Goal: Contribute content: Add original content to the website for others to see

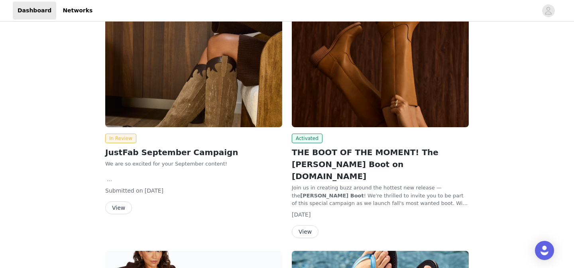
scroll to position [92, 0]
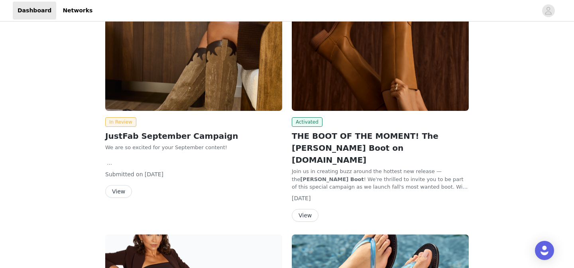
click at [391, 46] on img at bounding box center [380, 44] width 177 height 133
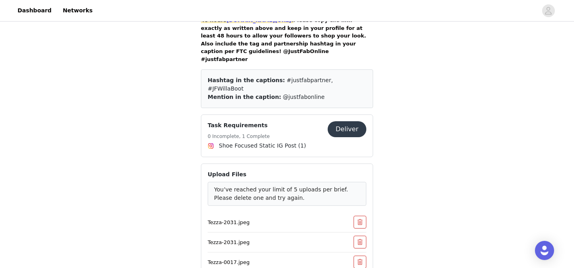
scroll to position [677, 0]
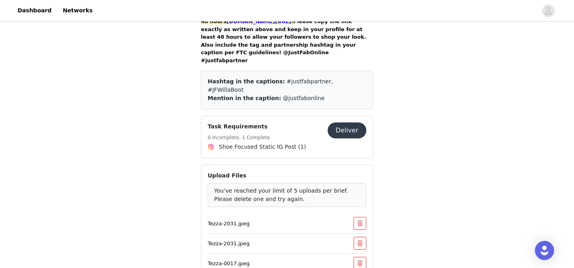
click at [357, 122] on button "Deliver" at bounding box center [347, 130] width 39 height 16
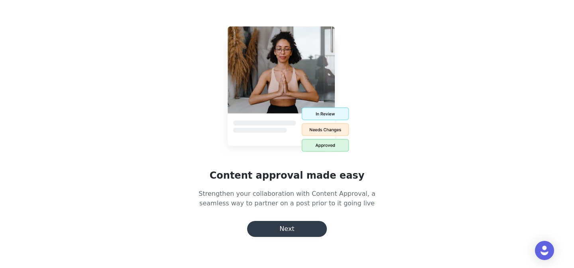
scroll to position [94, 0]
click at [289, 236] on button "Next" at bounding box center [287, 229] width 80 height 16
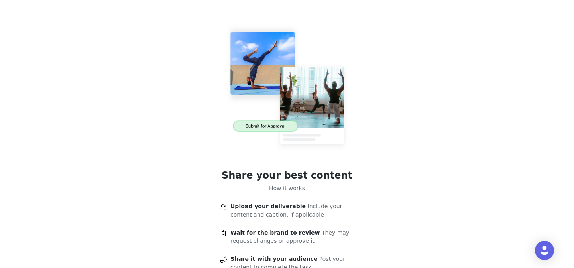
scroll to position [59, 0]
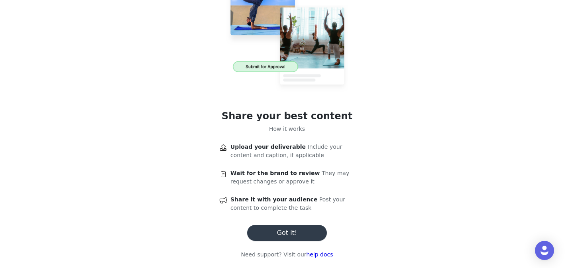
click at [281, 236] on button "Got it!" at bounding box center [287, 233] width 80 height 16
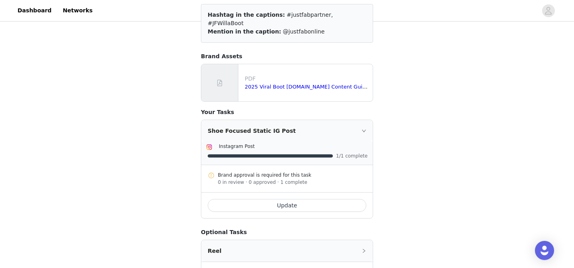
scroll to position [125, 0]
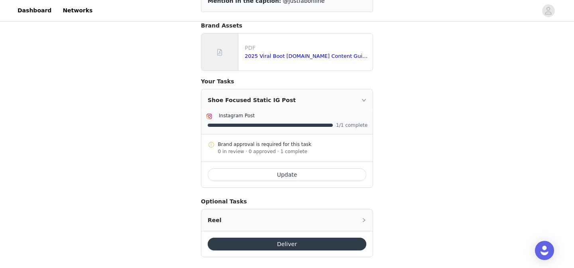
click at [353, 96] on div "Shoe Focused Static IG Post" at bounding box center [286, 100] width 171 height 22
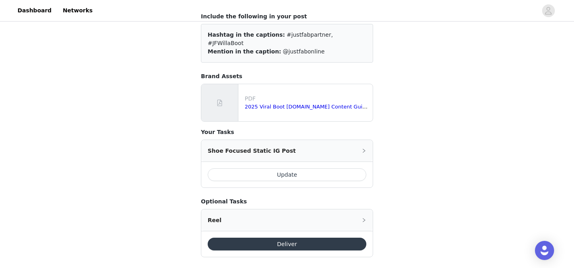
click at [335, 140] on div "Shoe Focused Static IG Post" at bounding box center [286, 151] width 171 height 22
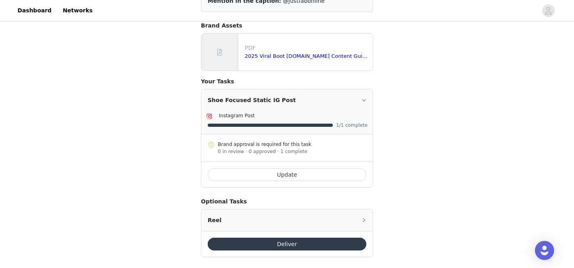
click at [293, 168] on button "Update" at bounding box center [287, 174] width 159 height 13
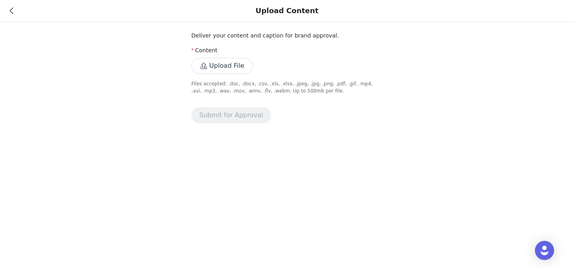
click at [224, 63] on button "Upload File" at bounding box center [221, 66] width 61 height 16
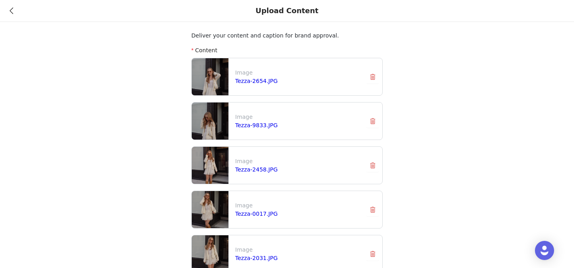
scroll to position [86, 0]
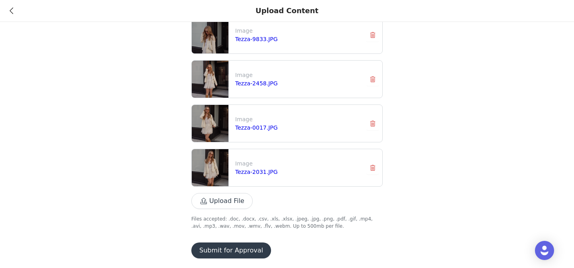
click at [249, 251] on button "Submit for Approval" at bounding box center [231, 250] width 80 height 16
click at [236, 226] on p "Files accepted: .doc, .docx, .csv, .xls, .xlsx, .jpeg, .jpg, .png, .pdf, .gif, …" at bounding box center [286, 222] width 191 height 14
click at [236, 249] on button "Submit for Approval" at bounding box center [231, 250] width 80 height 16
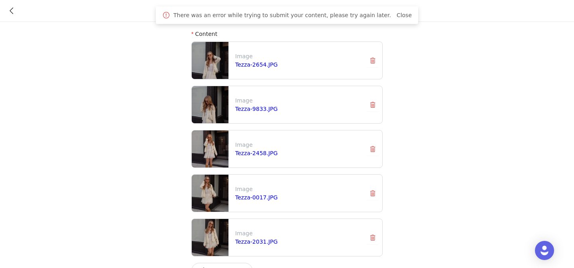
scroll to position [0, 0]
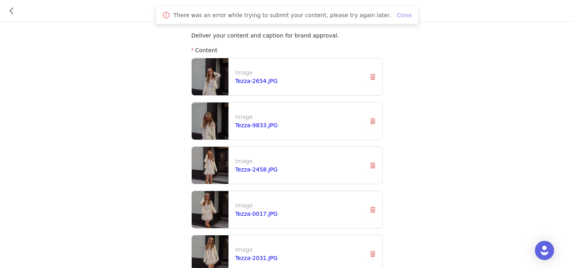
click at [397, 15] on link "Close" at bounding box center [404, 15] width 15 height 6
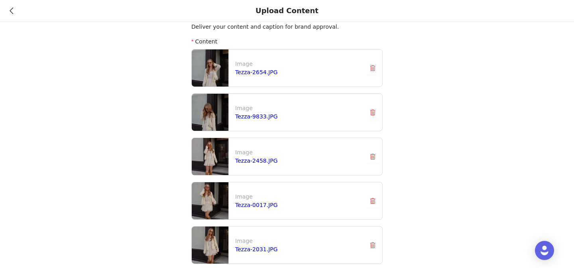
scroll to position [2, 0]
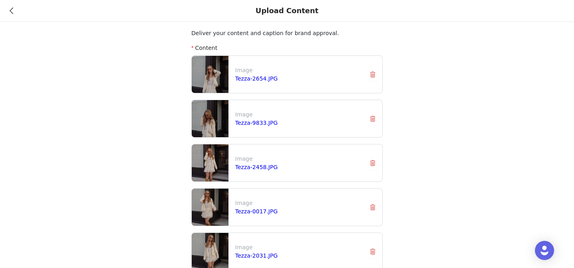
click at [375, 76] on button "button" at bounding box center [372, 74] width 13 height 13
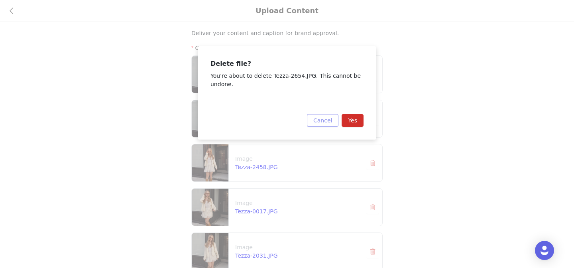
click at [326, 122] on button "Cancel" at bounding box center [322, 120] width 31 height 13
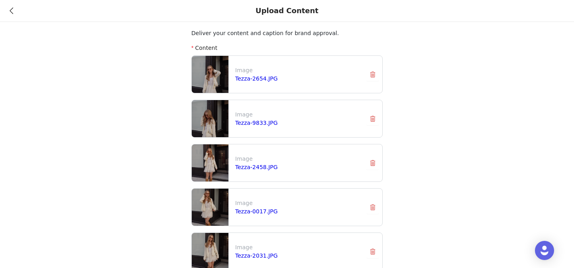
scroll to position [86, 0]
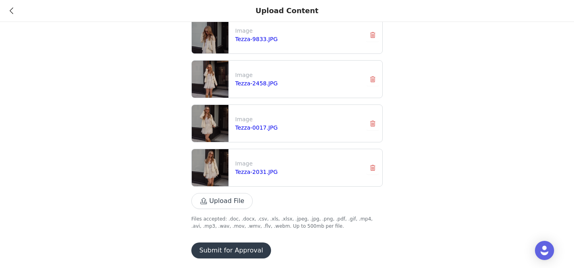
click at [218, 250] on button "Submit for Approval" at bounding box center [231, 250] width 80 height 16
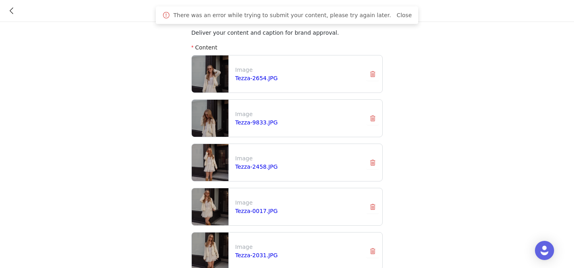
scroll to position [0, 0]
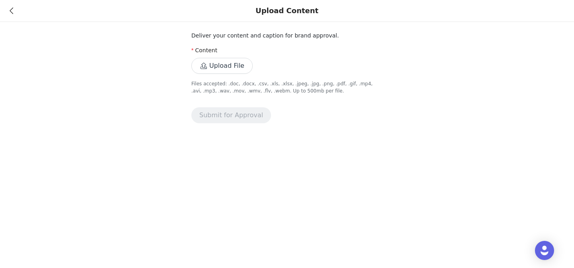
click at [239, 67] on button "Upload File" at bounding box center [221, 66] width 61 height 16
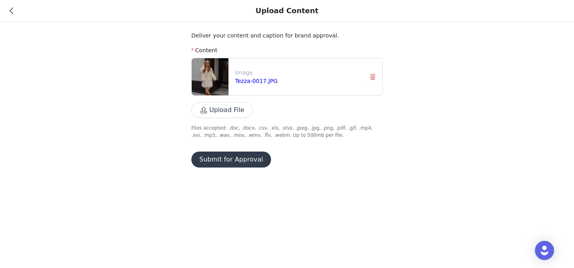
click at [226, 109] on button "Upload File" at bounding box center [221, 110] width 61 height 16
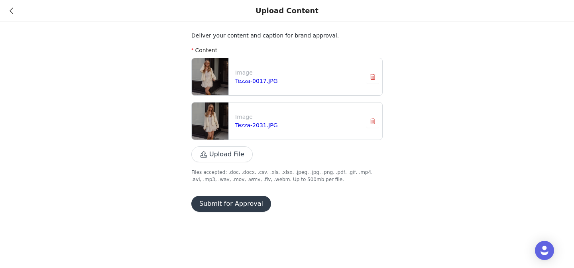
click at [227, 158] on button "Upload File" at bounding box center [221, 154] width 61 height 16
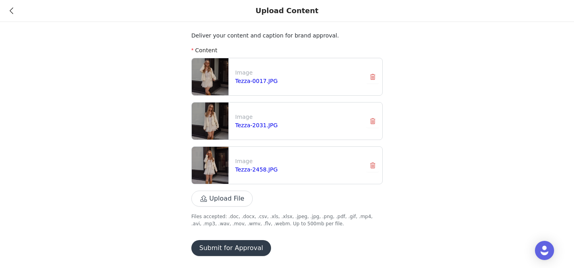
click at [234, 200] on button "Upload File" at bounding box center [221, 198] width 61 height 16
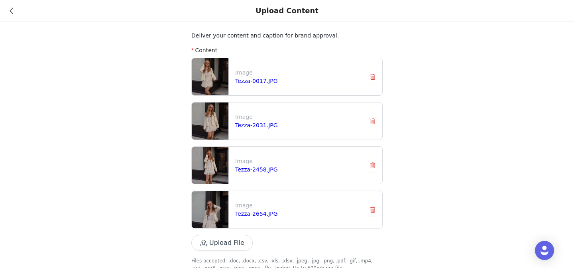
scroll to position [42, 0]
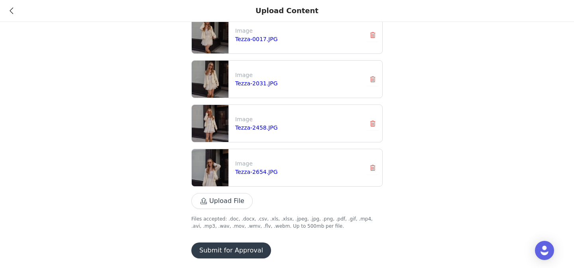
click at [214, 253] on button "Submit for Approval" at bounding box center [231, 250] width 80 height 16
click at [221, 253] on button "Submit for Approval" at bounding box center [231, 250] width 80 height 16
